Goal: Navigation & Orientation: Find specific page/section

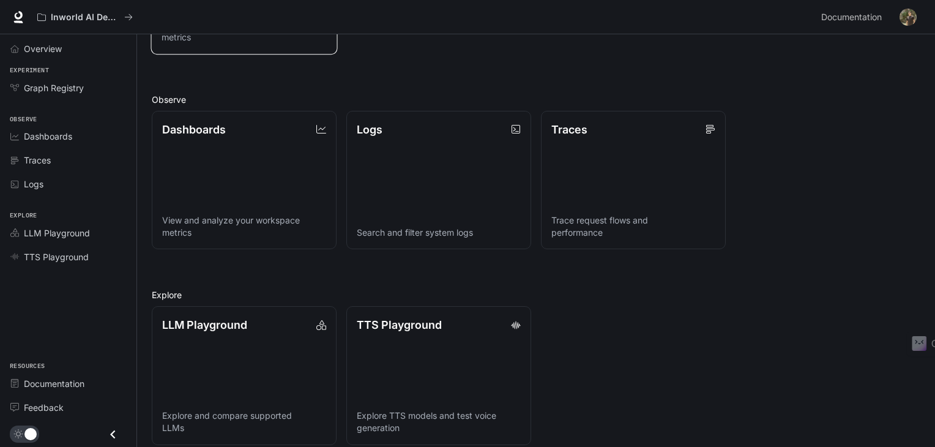
scroll to position [276, 0]
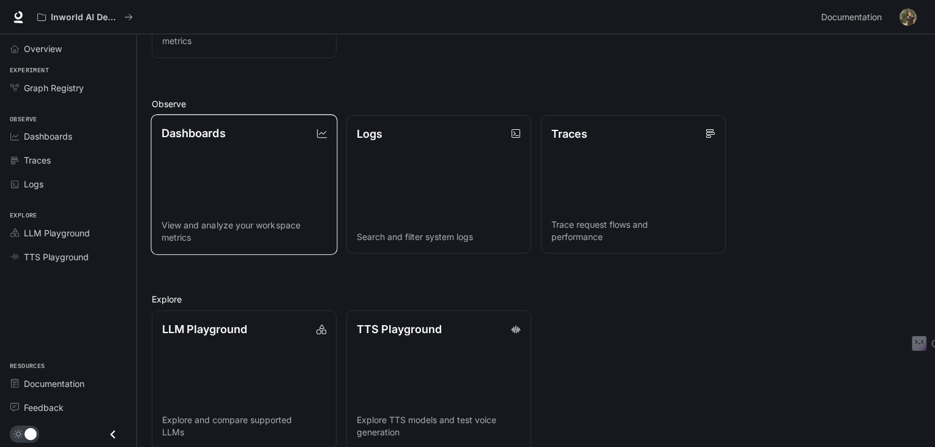
click at [210, 120] on link "Dashboards View and analyze your workspace metrics" at bounding box center [243, 184] width 187 height 140
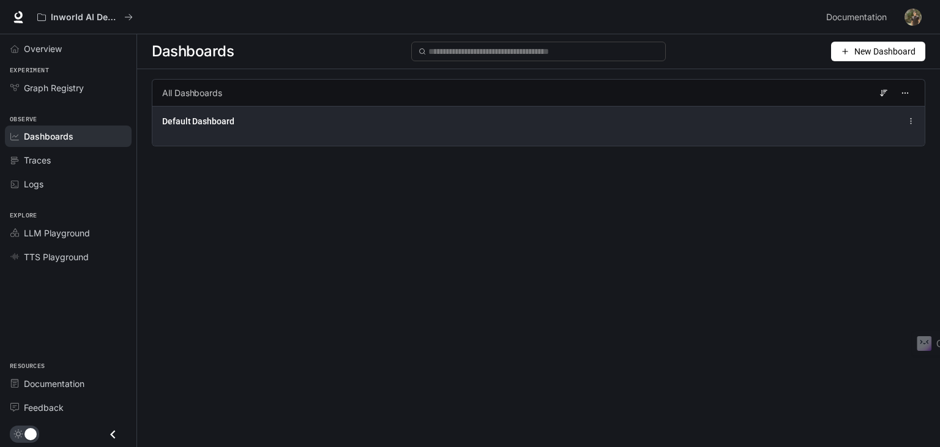
click at [368, 145] on div "Default Dashboard" at bounding box center [538, 126] width 772 height 40
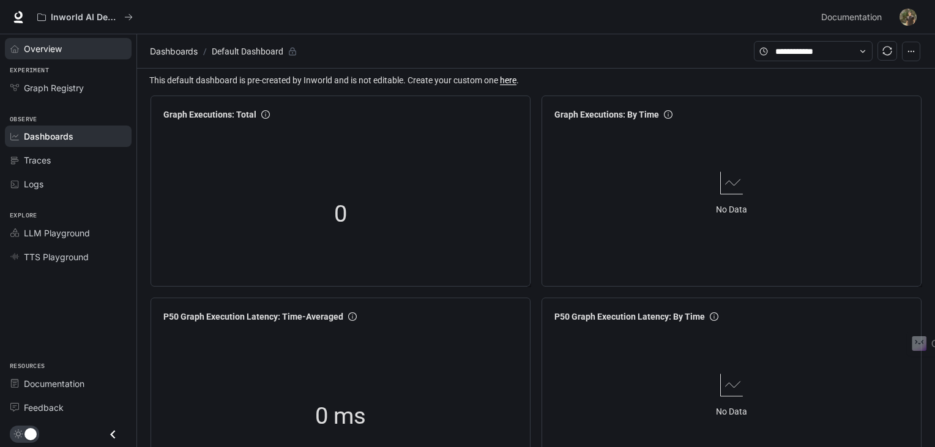
click at [54, 55] on link "Overview" at bounding box center [68, 48] width 127 height 21
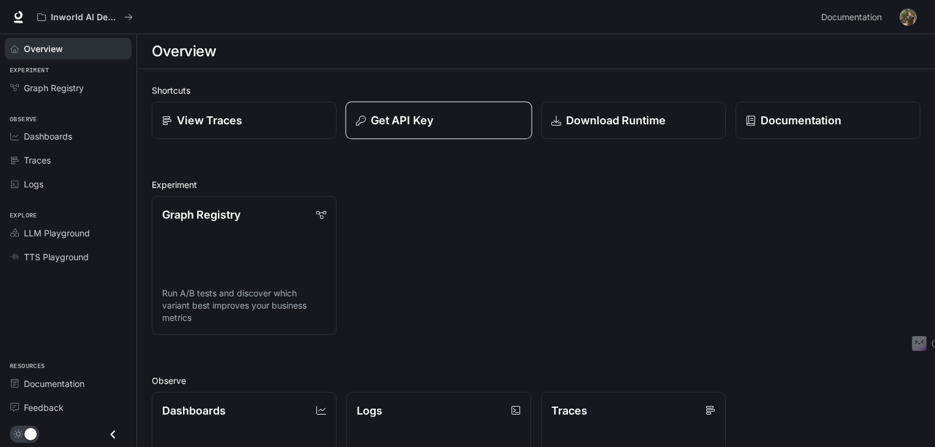
click at [392, 122] on p "Get API Key" at bounding box center [402, 120] width 62 height 17
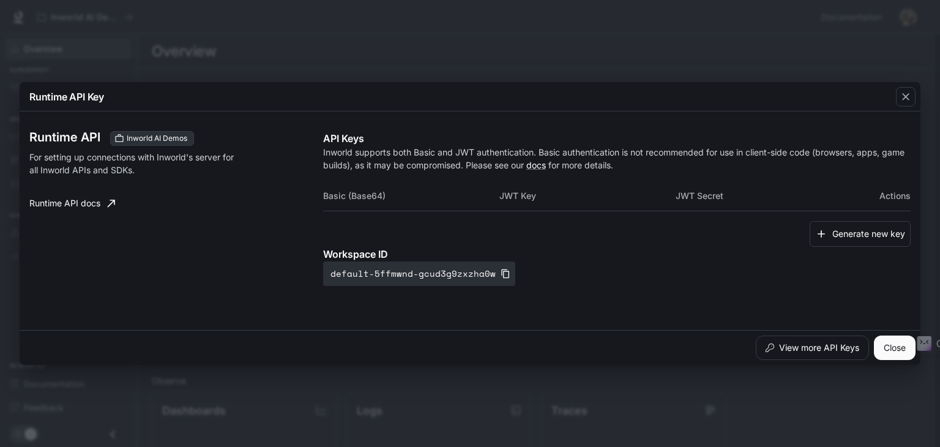
click at [900, 343] on button "Close" at bounding box center [894, 347] width 42 height 24
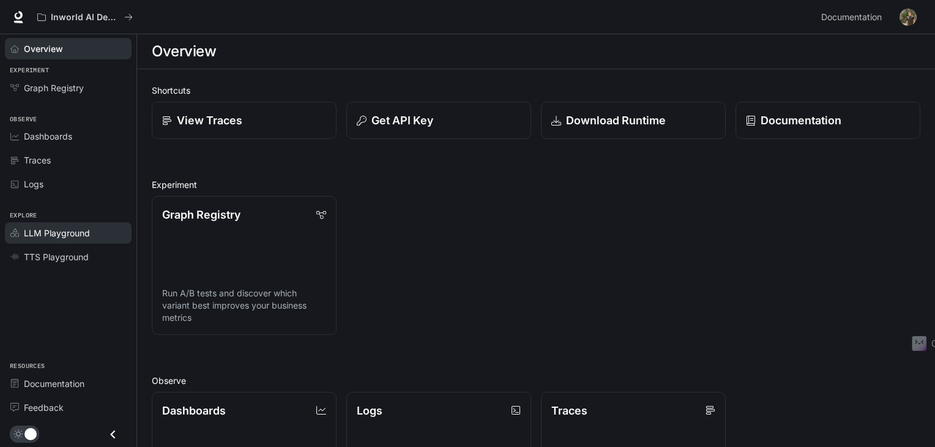
click at [53, 228] on span "LLM Playground" at bounding box center [57, 232] width 66 height 13
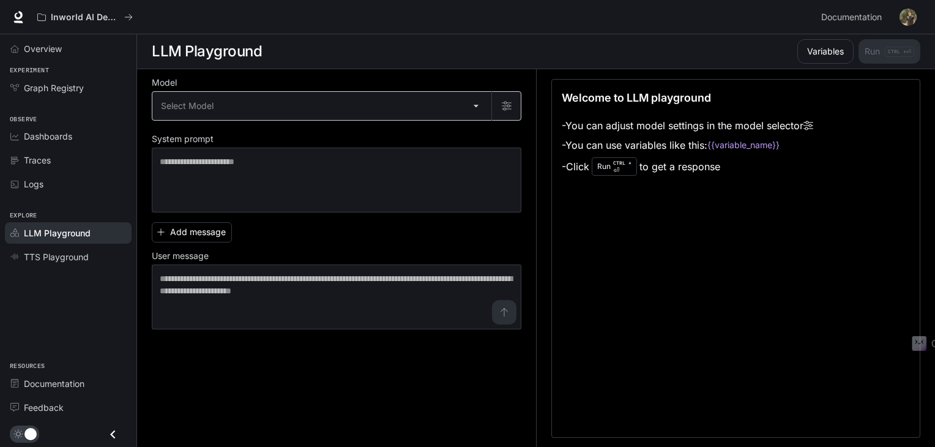
click at [238, 108] on body "Skip to main content Inworld AI Demos Documentation Documentation Portal Overvi…" at bounding box center [467, 223] width 935 height 447
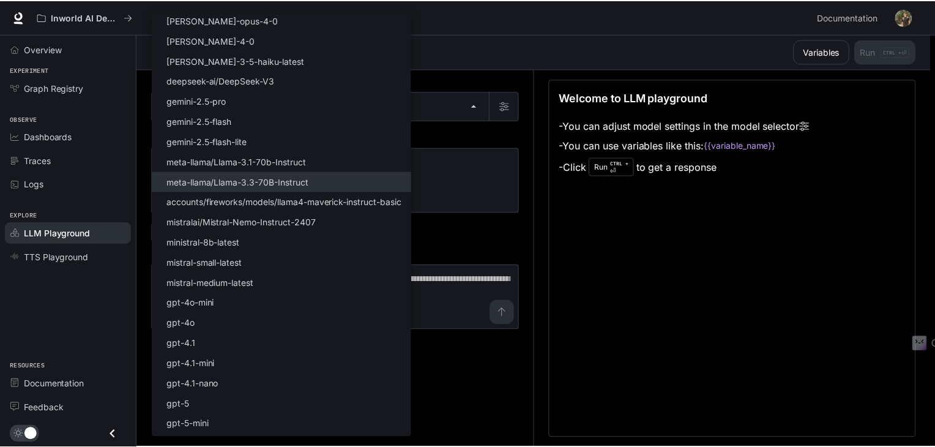
scroll to position [78, 0]
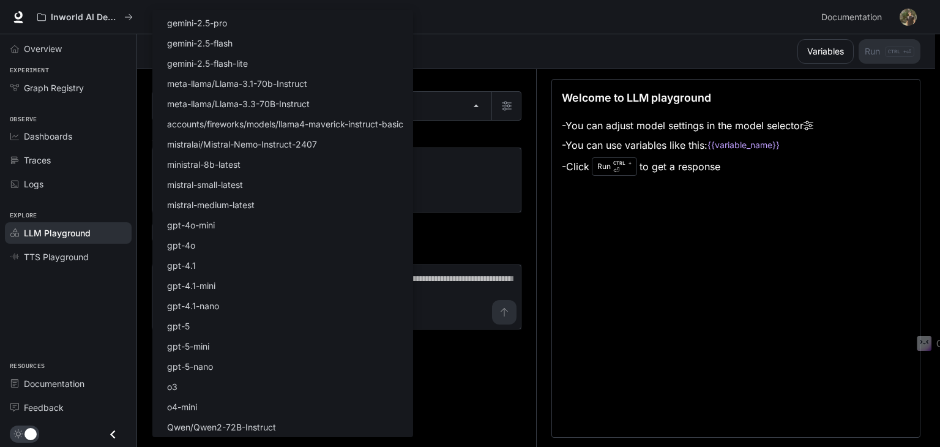
click at [467, 418] on div at bounding box center [470, 223] width 940 height 447
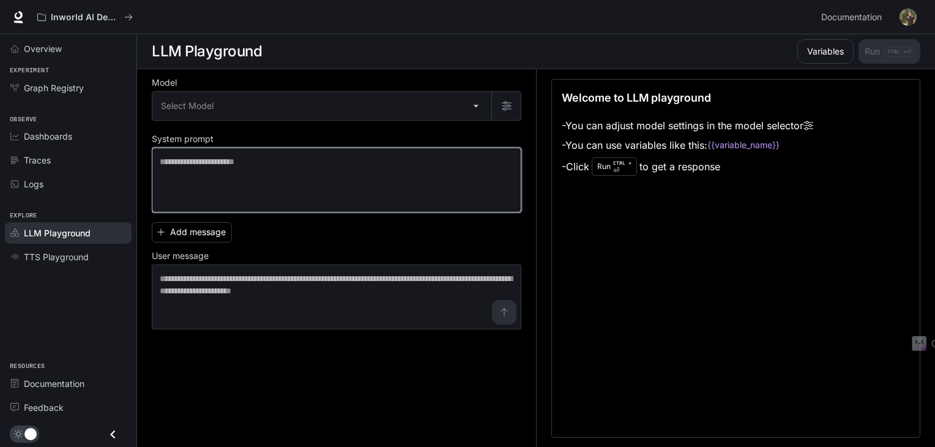
click at [374, 179] on textarea at bounding box center [337, 179] width 354 height 49
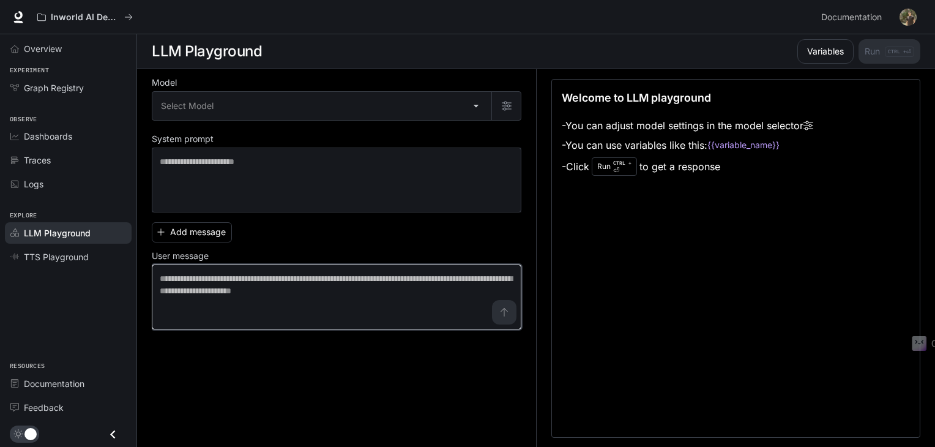
click at [332, 290] on textarea at bounding box center [337, 296] width 354 height 49
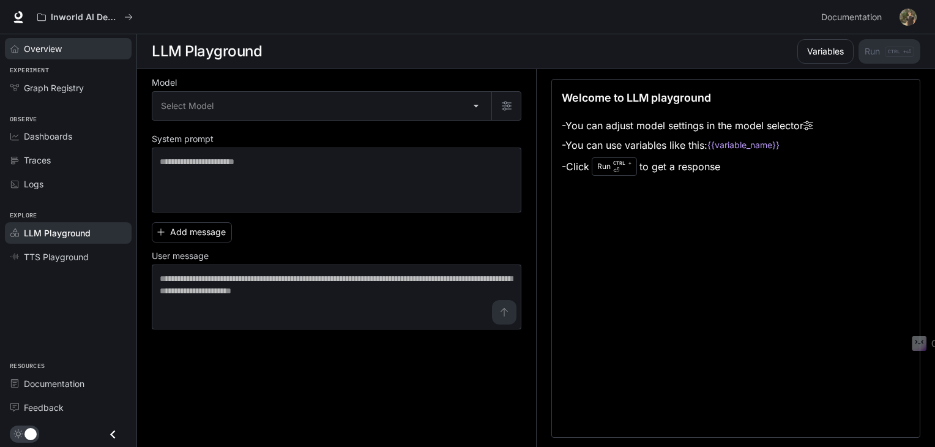
click at [44, 40] on link "Overview" at bounding box center [68, 48] width 127 height 21
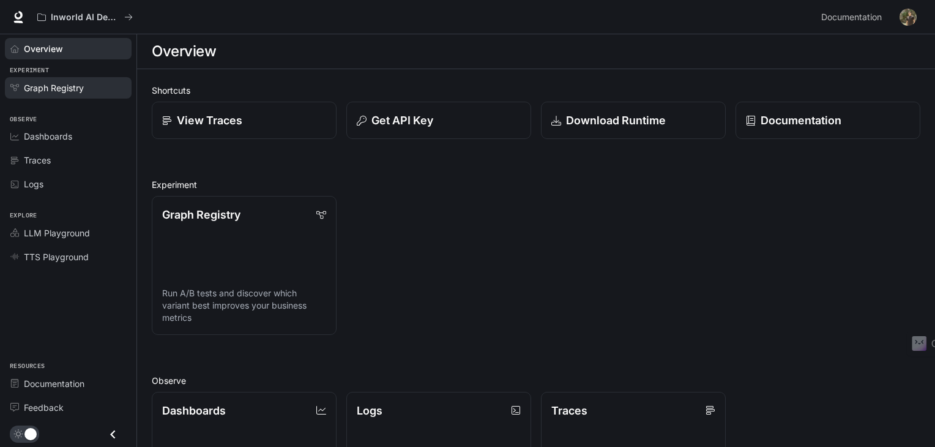
click at [64, 79] on link "Graph Registry" at bounding box center [68, 87] width 127 height 21
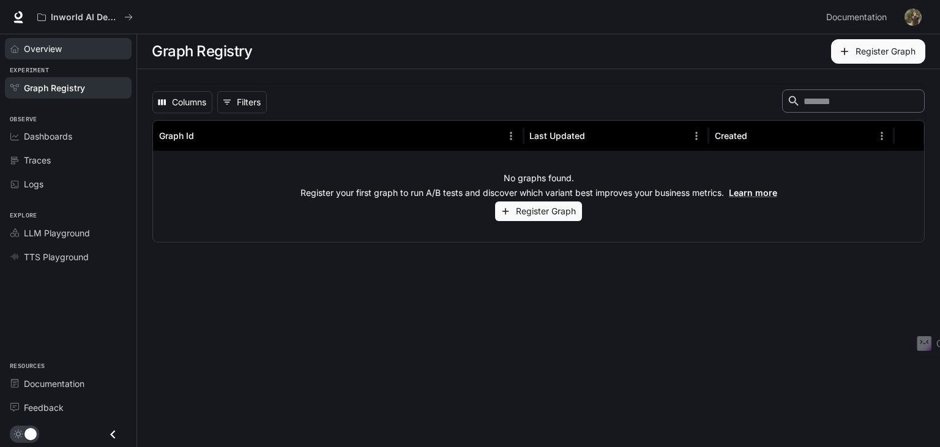
click at [65, 56] on link "Overview" at bounding box center [68, 48] width 127 height 21
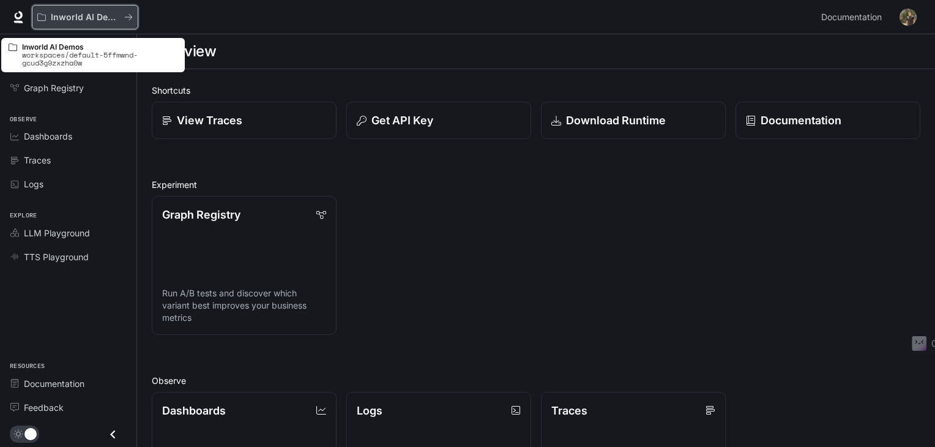
click at [100, 22] on p "Inworld AI Demos" at bounding box center [85, 17] width 69 height 10
click at [104, 17] on p "Inworld AI Demos" at bounding box center [85, 17] width 69 height 10
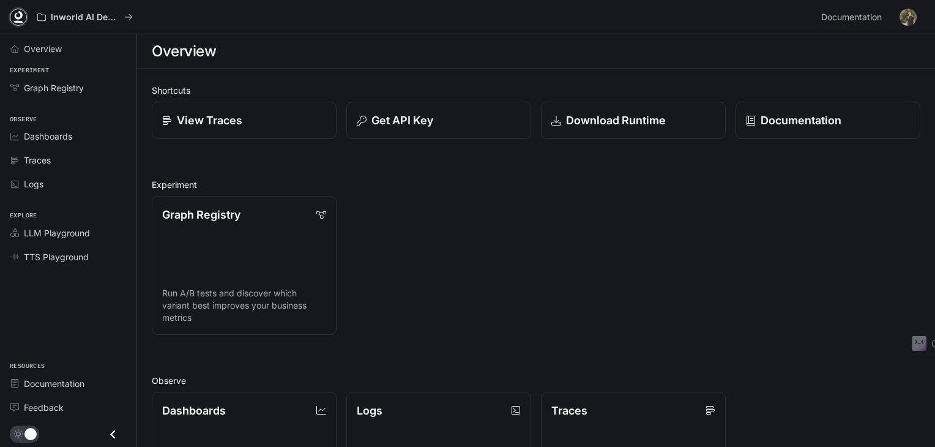
click at [15, 17] on icon at bounding box center [19, 15] width 8 height 9
